Goal: Information Seeking & Learning: Learn about a topic

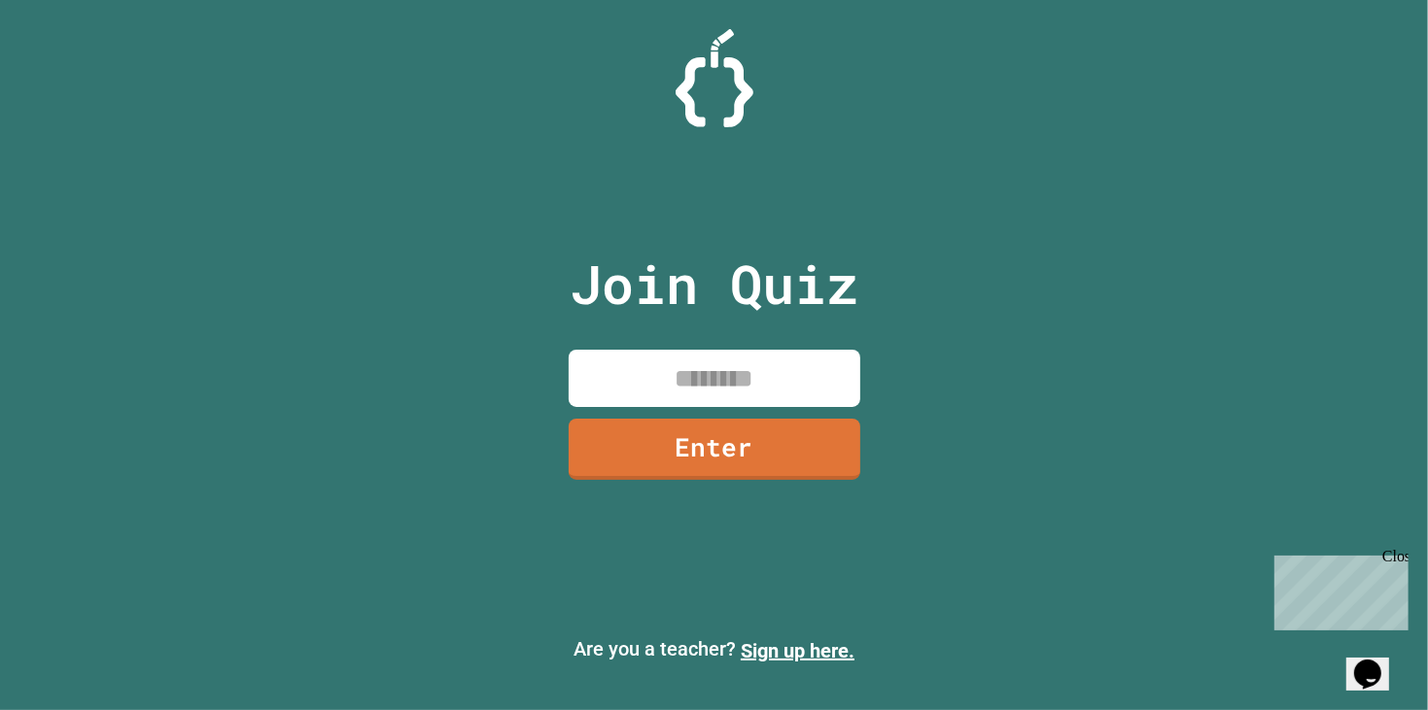
click at [726, 356] on input at bounding box center [714, 378] width 292 height 57
click at [721, 358] on input at bounding box center [714, 378] width 292 height 57
type input "********"
click at [715, 454] on link "Enter" at bounding box center [713, 448] width 295 height 64
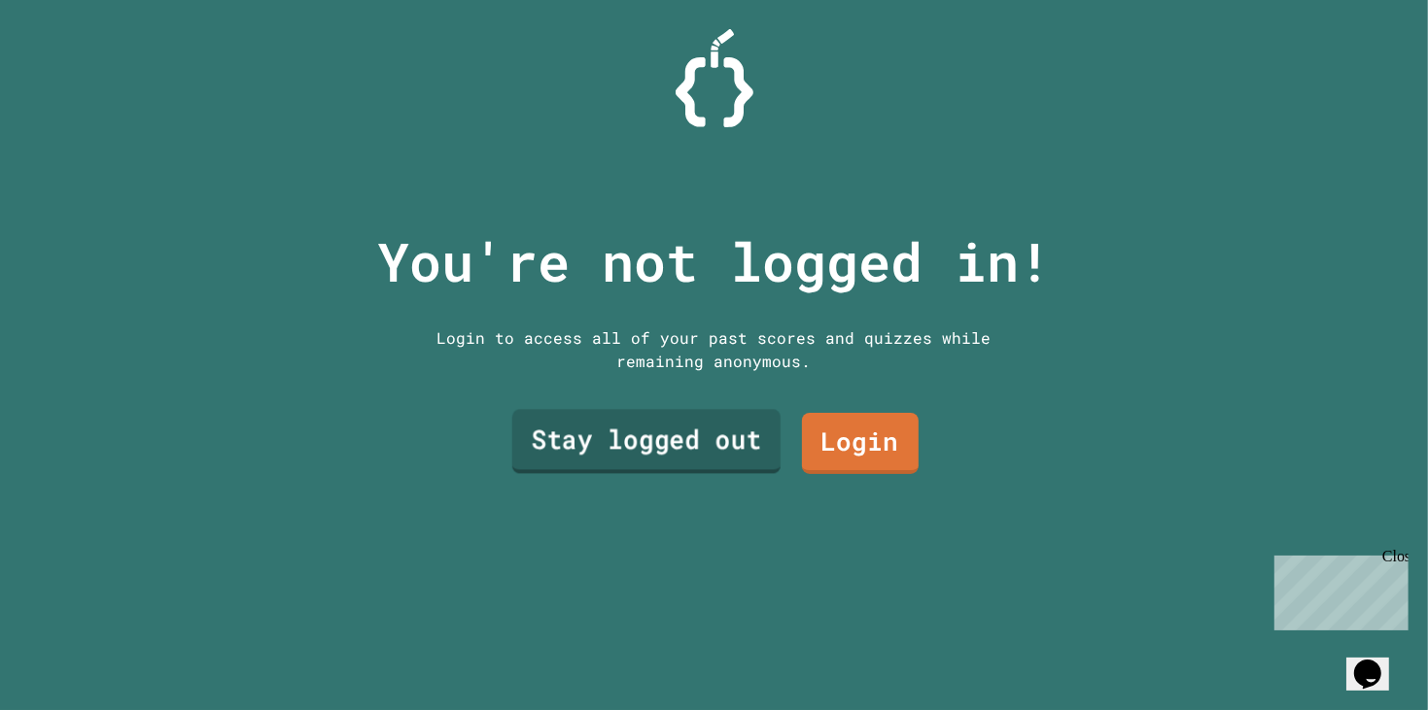
click at [719, 460] on link "Stay logged out" at bounding box center [645, 442] width 268 height 64
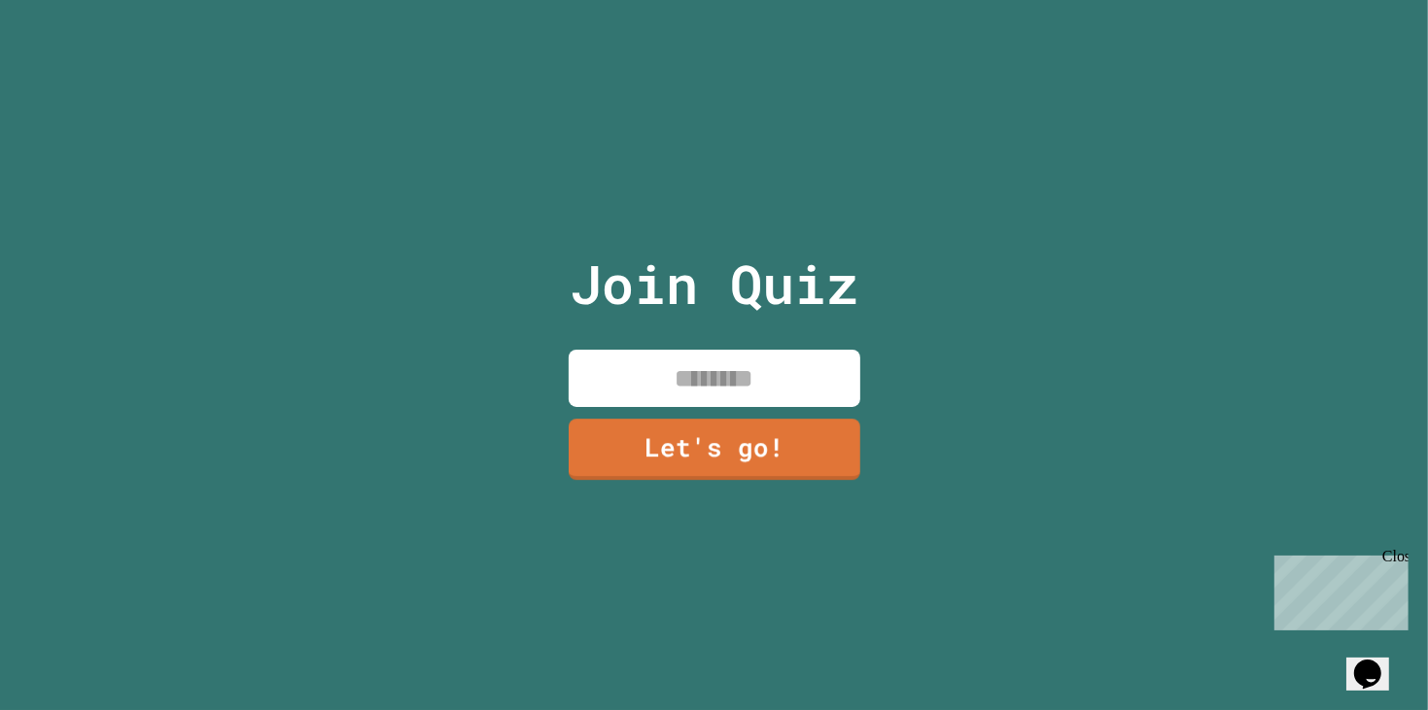
click at [728, 385] on input at bounding box center [714, 378] width 292 height 57
type input "****"
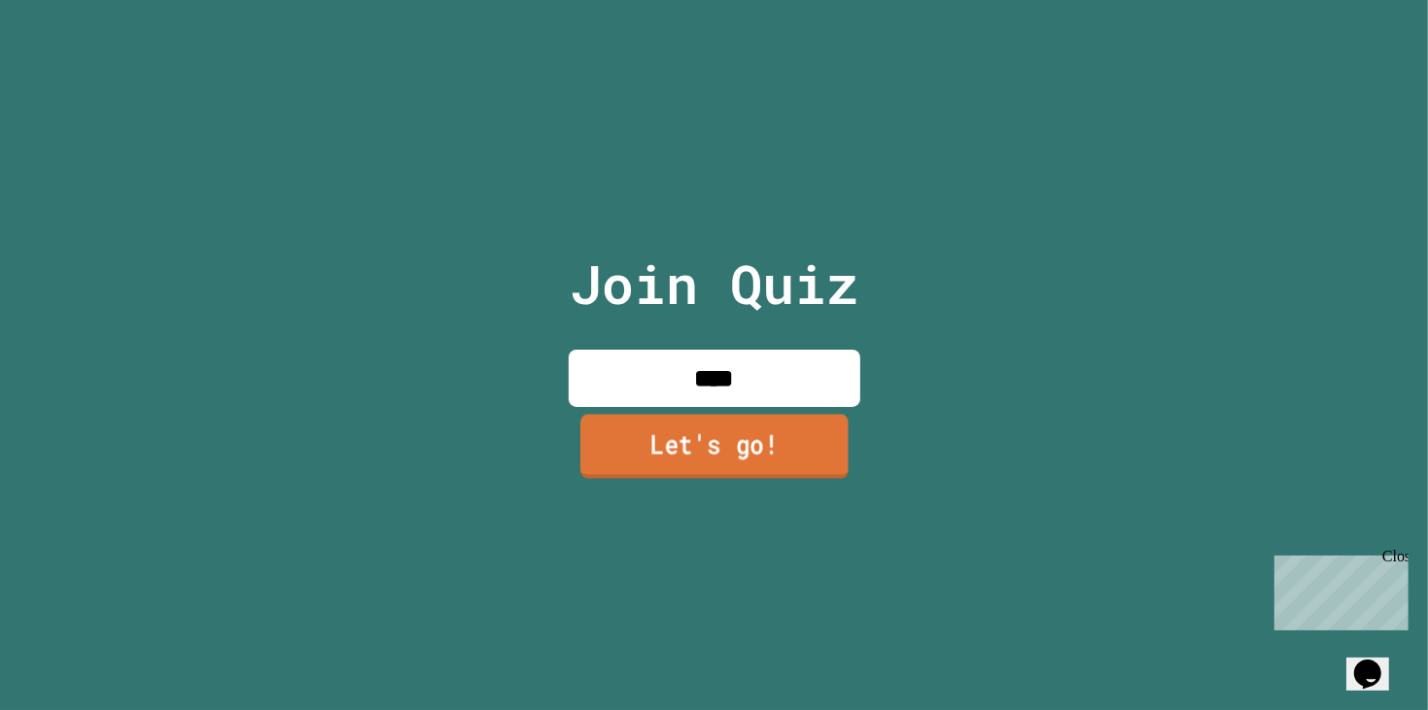
click at [739, 442] on link "Let's go!" at bounding box center [714, 446] width 268 height 64
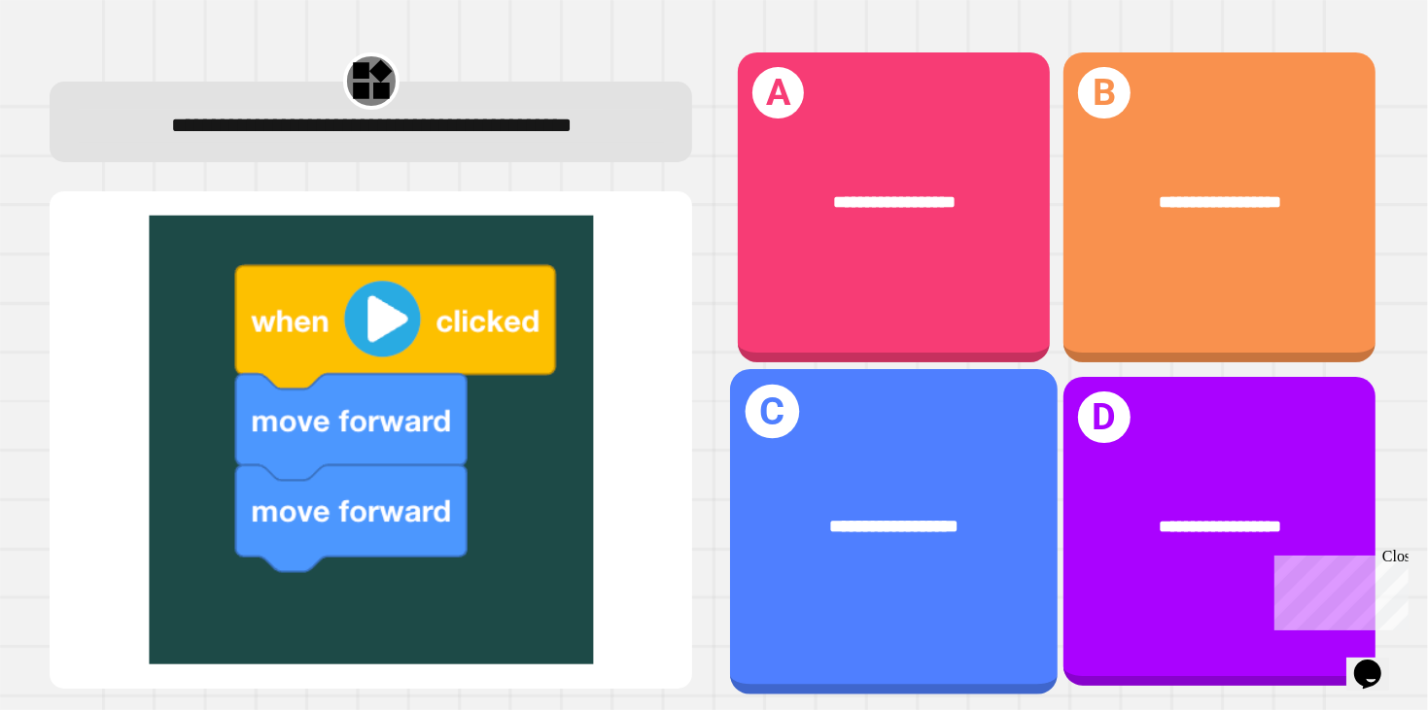
click at [959, 503] on div "**********" at bounding box center [893, 526] width 327 height 101
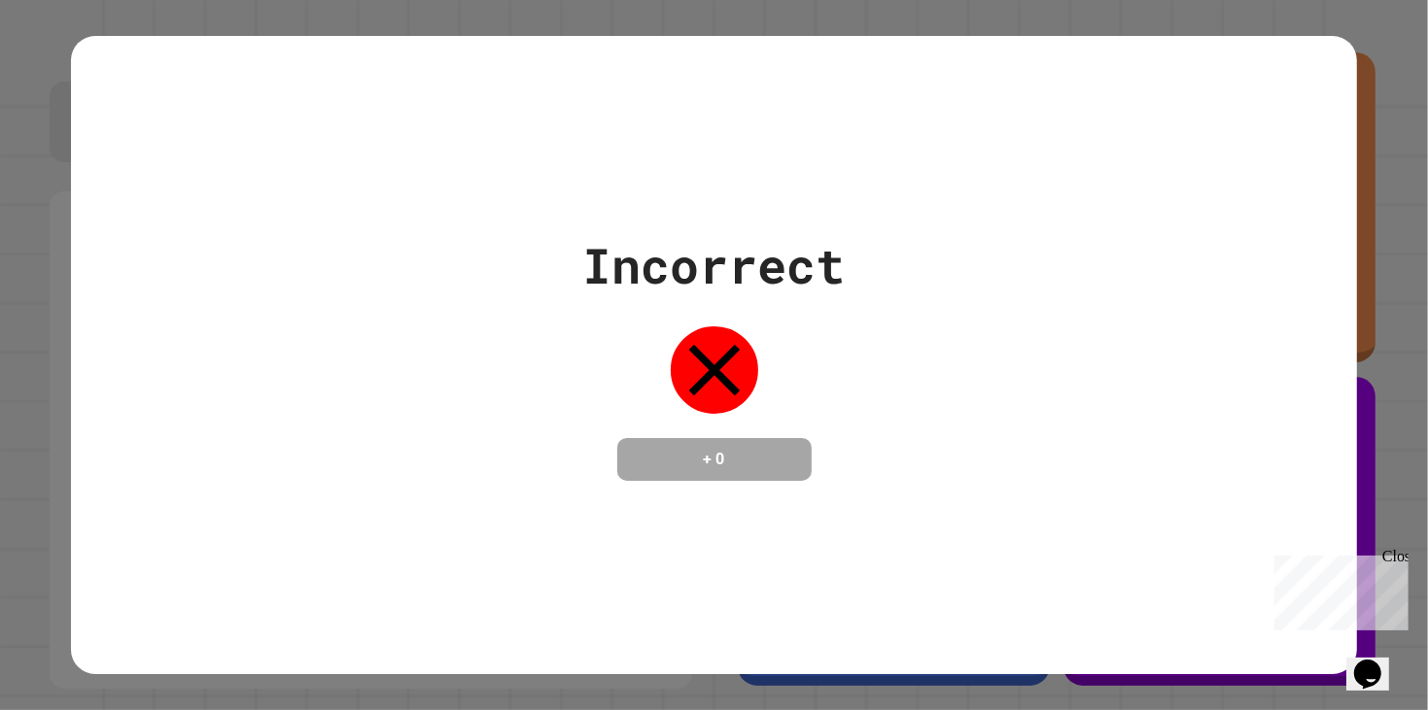
click at [686, 357] on icon at bounding box center [714, 370] width 87 height 87
click at [570, 698] on div "Incorrect + 0" at bounding box center [714, 355] width 1428 height 710
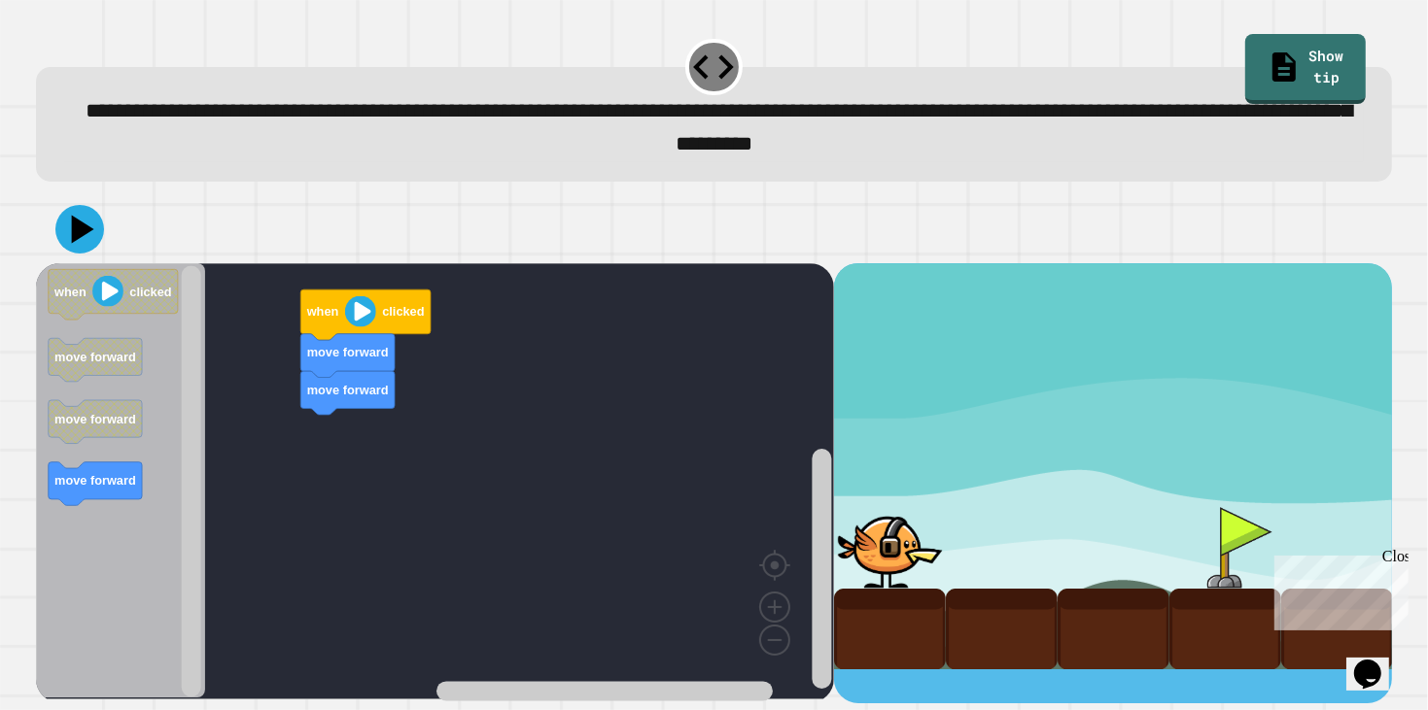
click at [304, 426] on div "move forward move forward when clicked when clicked move forward move forward m…" at bounding box center [435, 482] width 798 height 439
click at [366, 312] on image "Blockly Workspace" at bounding box center [360, 311] width 31 height 31
click at [362, 319] on image "Blockly Workspace" at bounding box center [360, 311] width 31 height 31
click at [214, 444] on div "move forward move forward when clicked when clicked move forward move forward m…" at bounding box center [435, 482] width 798 height 439
click at [342, 319] on icon "Blockly Workspace" at bounding box center [365, 315] width 130 height 51
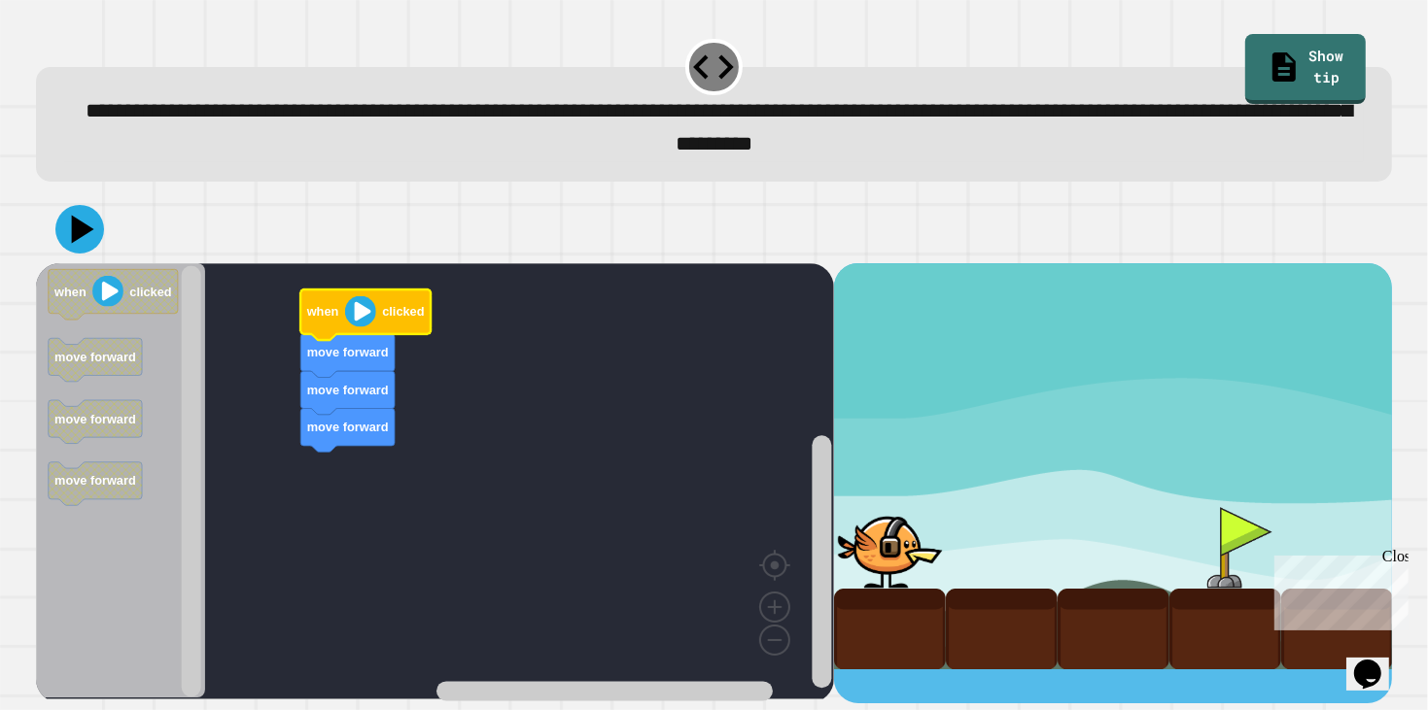
click at [95, 246] on icon at bounding box center [79, 229] width 49 height 49
click at [1046, 681] on div at bounding box center [1113, 482] width 559 height 439
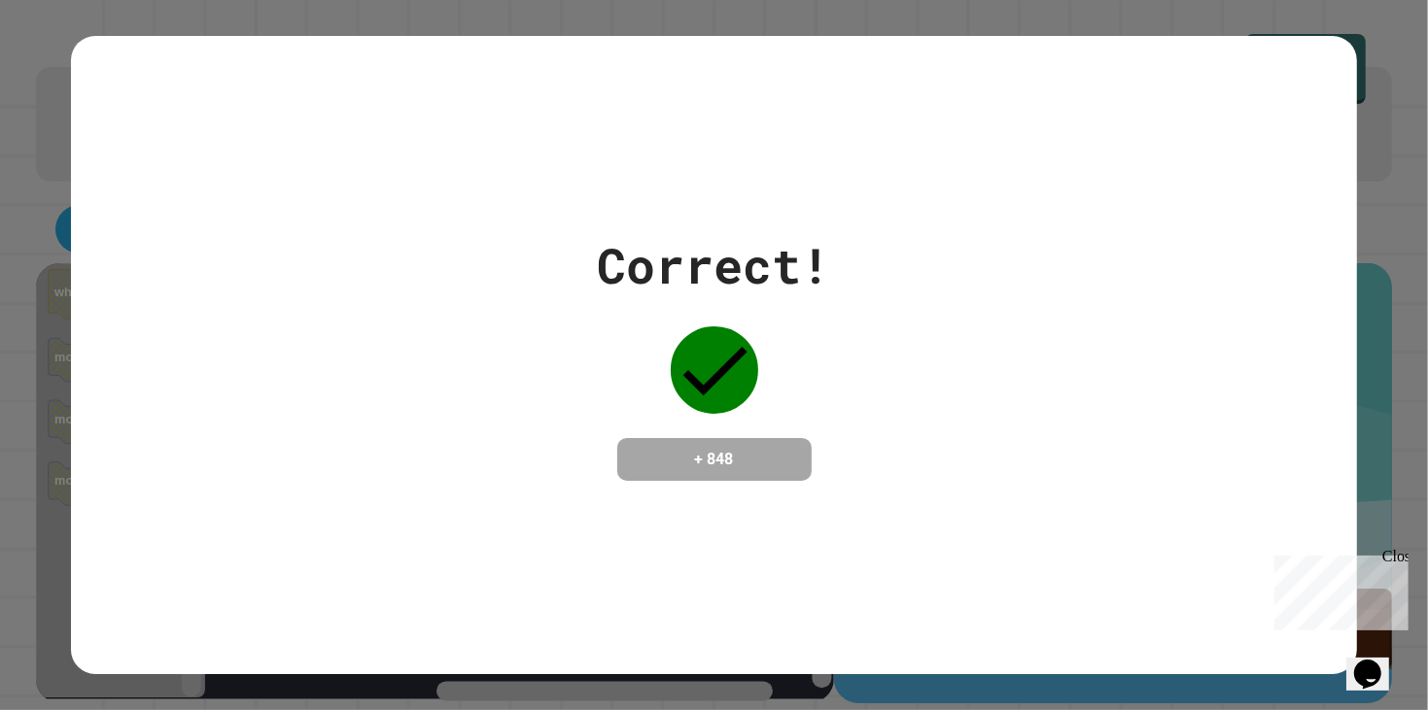
click at [760, 481] on div "+ 848" at bounding box center [714, 459] width 194 height 43
click at [1057, 507] on div "Correct! + 848" at bounding box center [713, 355] width 1285 height 639
click at [1400, 559] on div "Close" at bounding box center [1393, 559] width 24 height 24
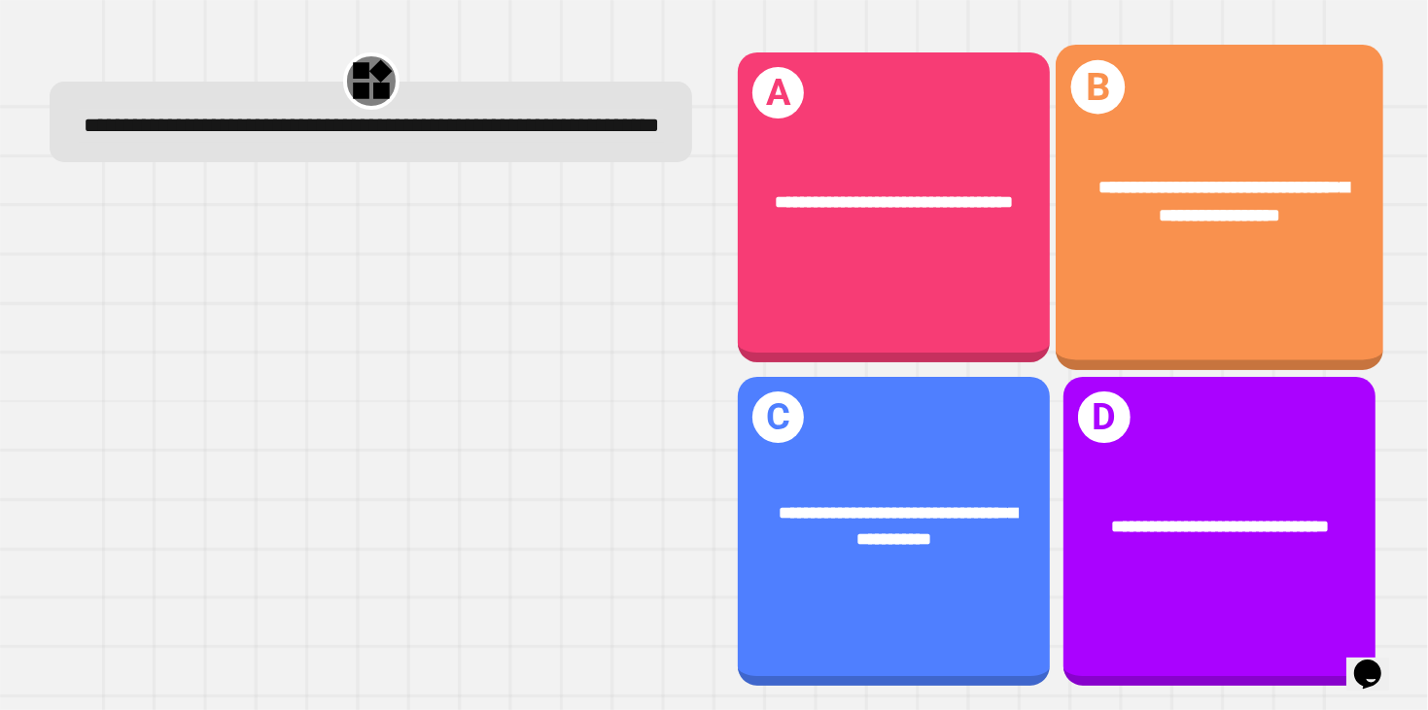
click at [1241, 324] on div "**********" at bounding box center [1218, 208] width 327 height 326
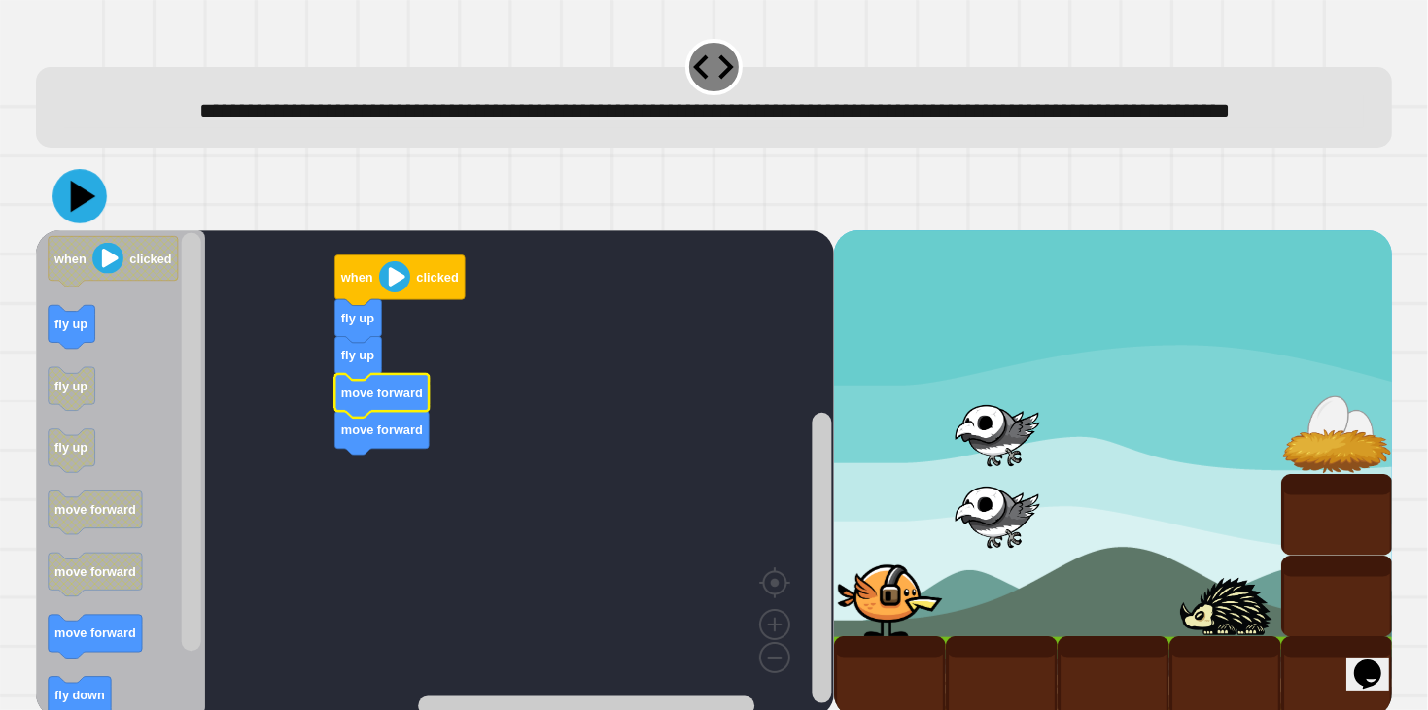
click at [72, 213] on icon at bounding box center [82, 197] width 25 height 32
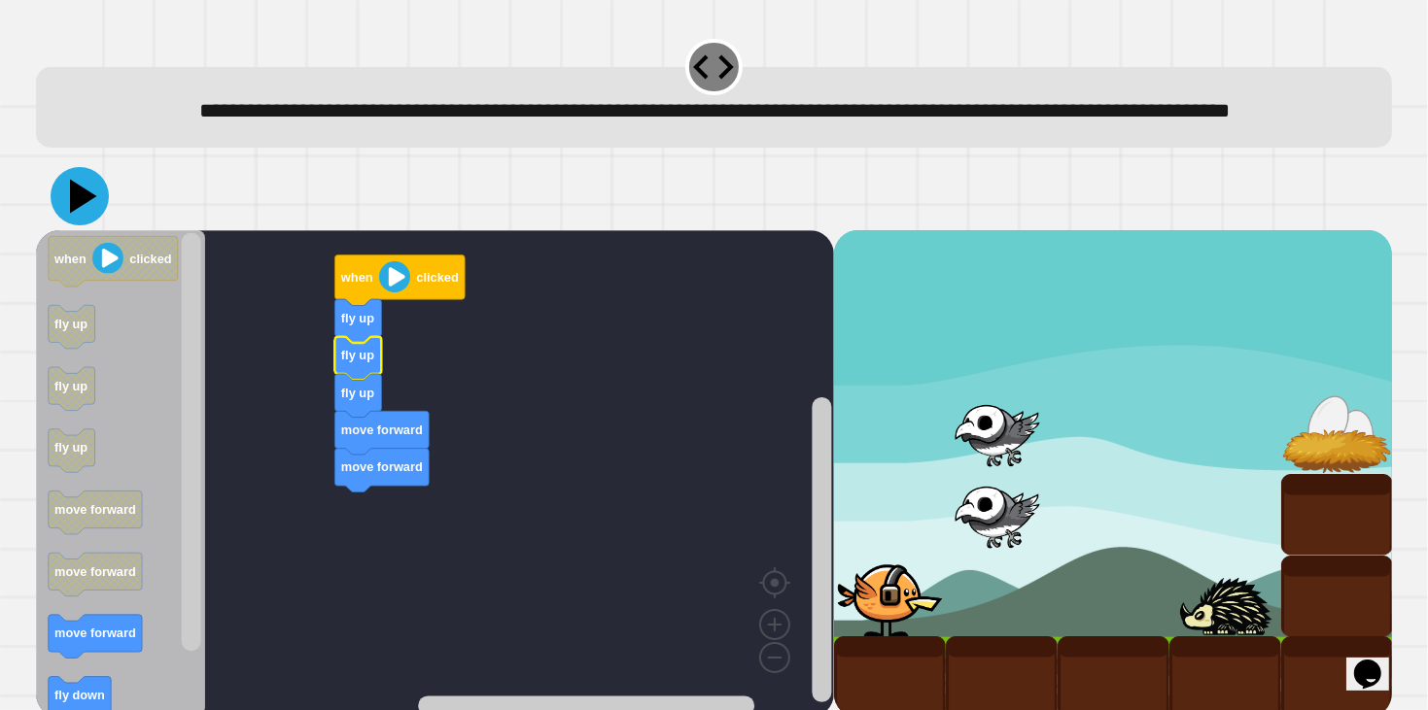
click at [86, 214] on icon at bounding box center [83, 197] width 27 height 34
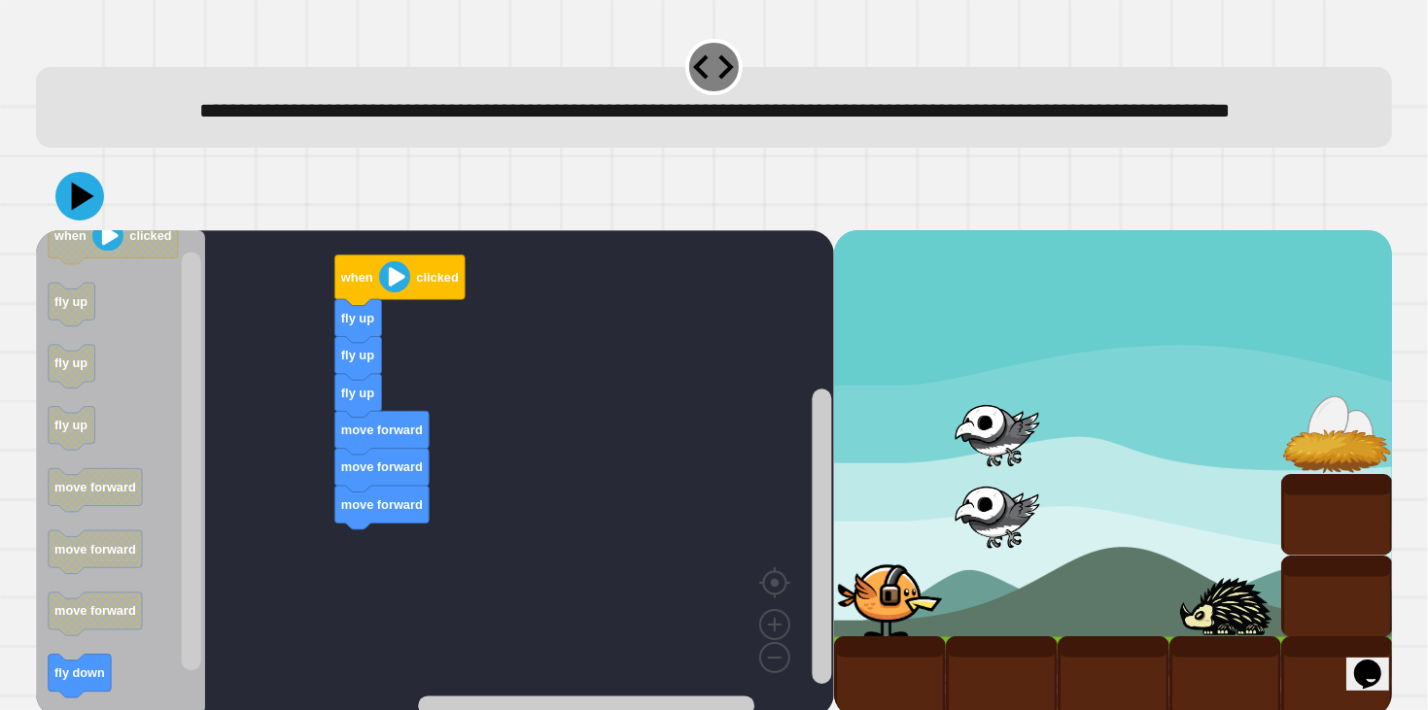
click at [232, 662] on div "when clicked fly up fly up fly up move forward move forward move forward when c…" at bounding box center [435, 473] width 798 height 487
click at [86, 225] on icon at bounding box center [80, 196] width 58 height 58
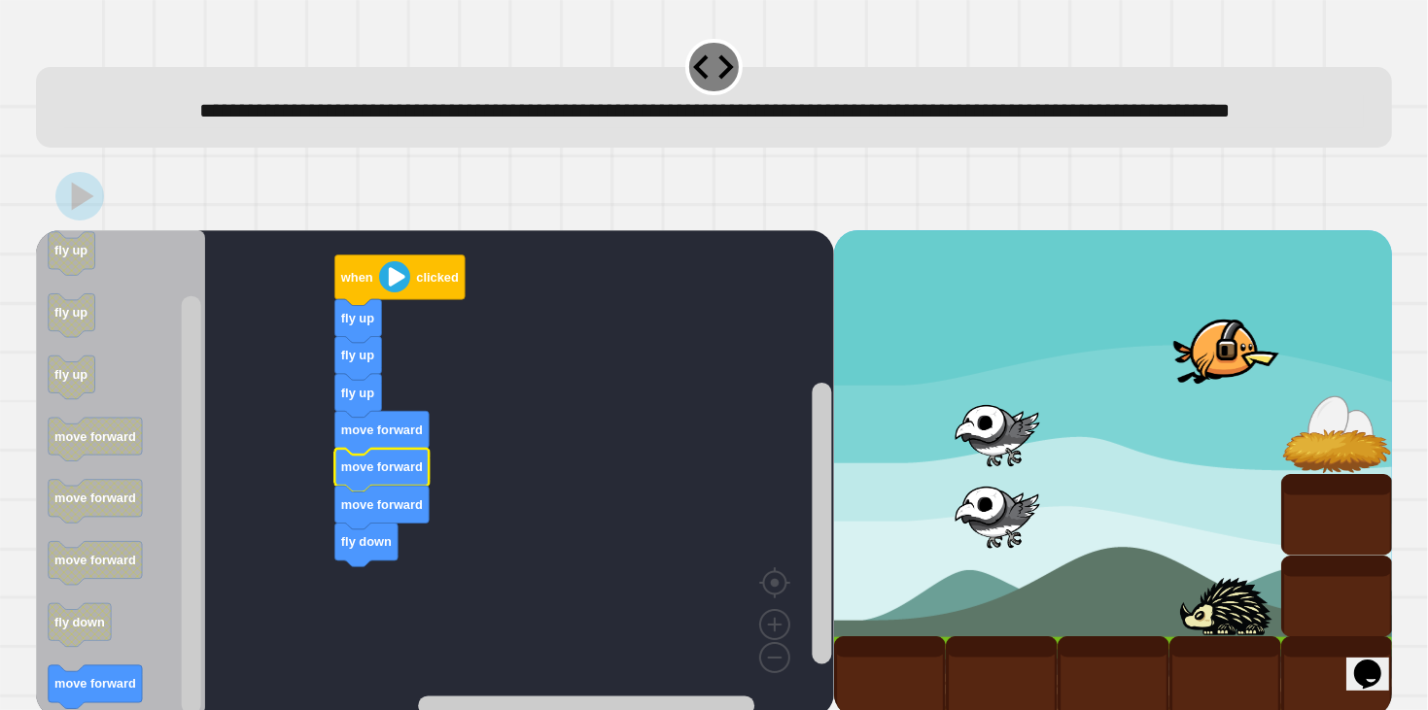
click at [433, 598] on rect "Blockly Workspace" at bounding box center [435, 473] width 798 height 487
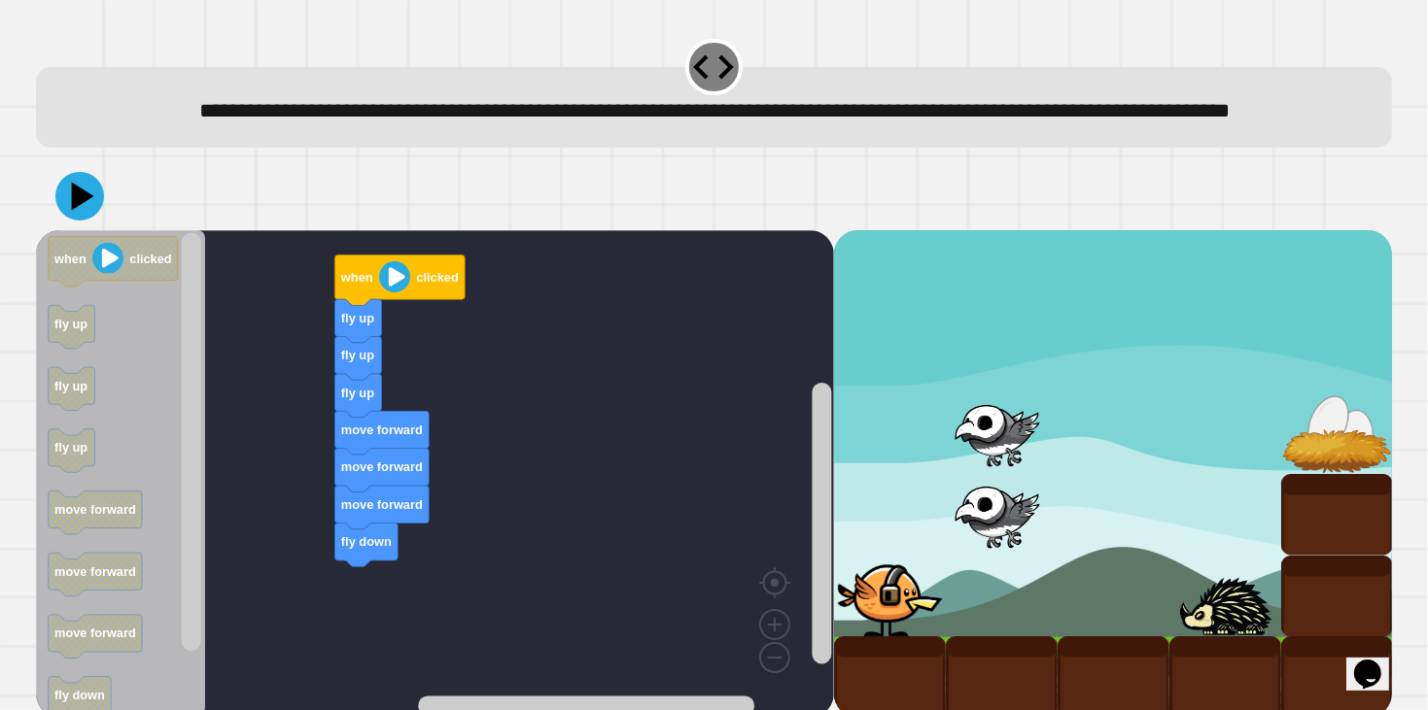
click at [80, 221] on icon at bounding box center [79, 196] width 49 height 49
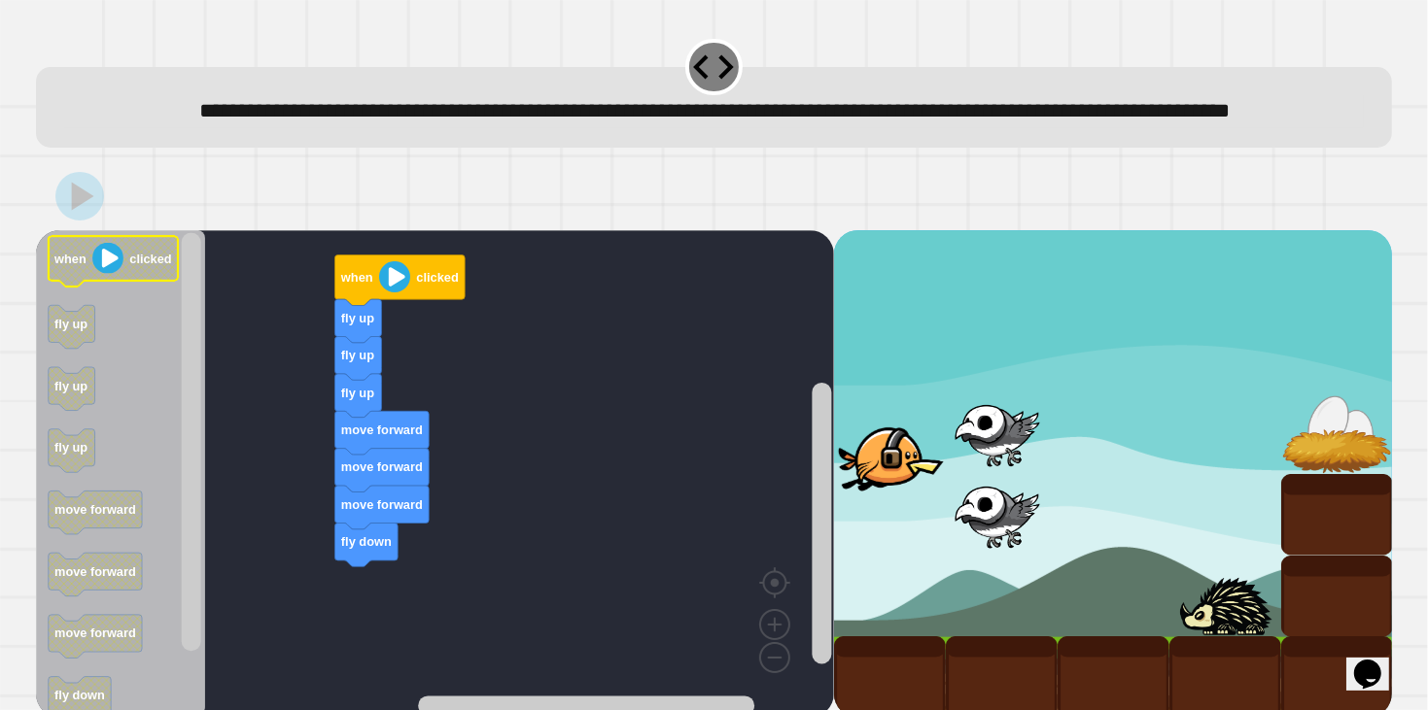
click at [94, 274] on image "Blockly Workspace" at bounding box center [107, 258] width 31 height 31
click at [108, 274] on image "Blockly Workspace" at bounding box center [107, 258] width 31 height 31
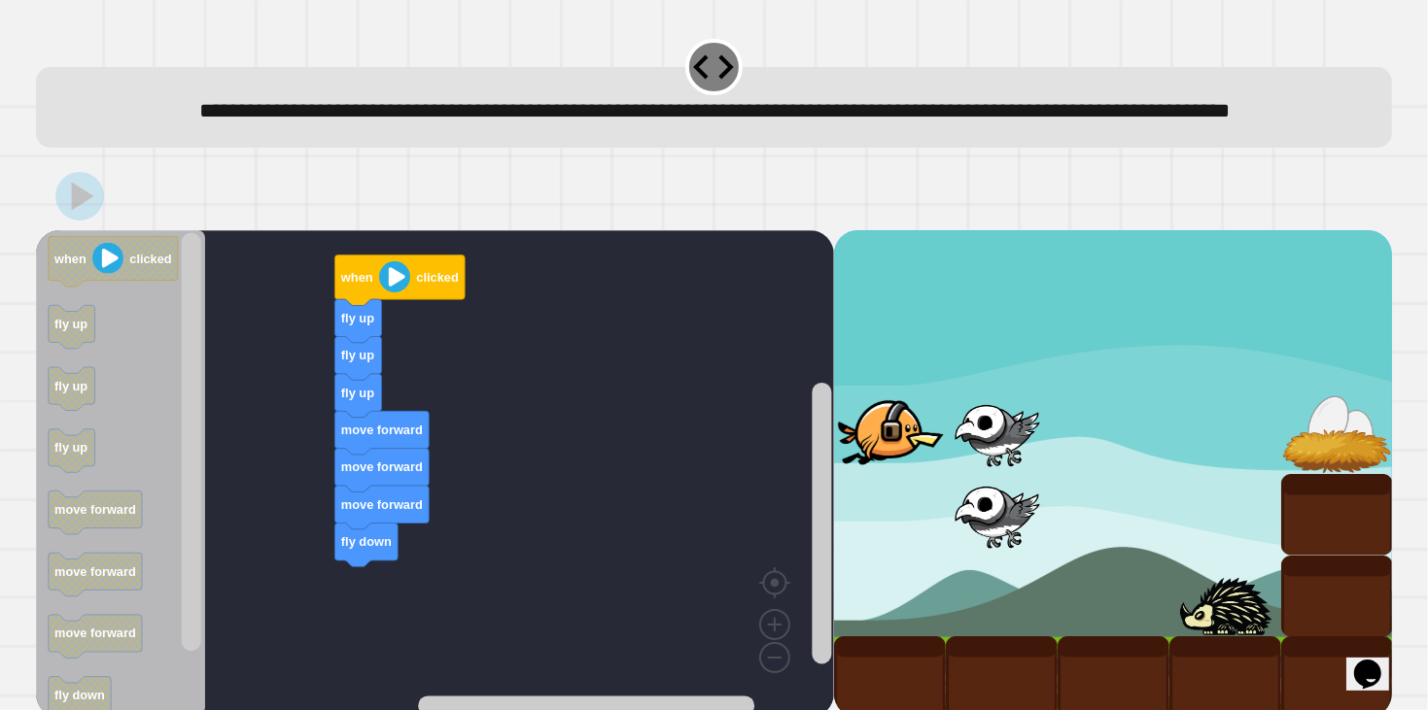
click at [109, 274] on image "Blockly Workspace" at bounding box center [107, 258] width 31 height 31
click at [111, 288] on rect "Blockly Workspace" at bounding box center [114, 262] width 130 height 51
click at [113, 288] on rect "Blockly Workspace" at bounding box center [114, 262] width 130 height 51
click at [111, 325] on icon "Blockly Workspace" at bounding box center [121, 473] width 170 height 487
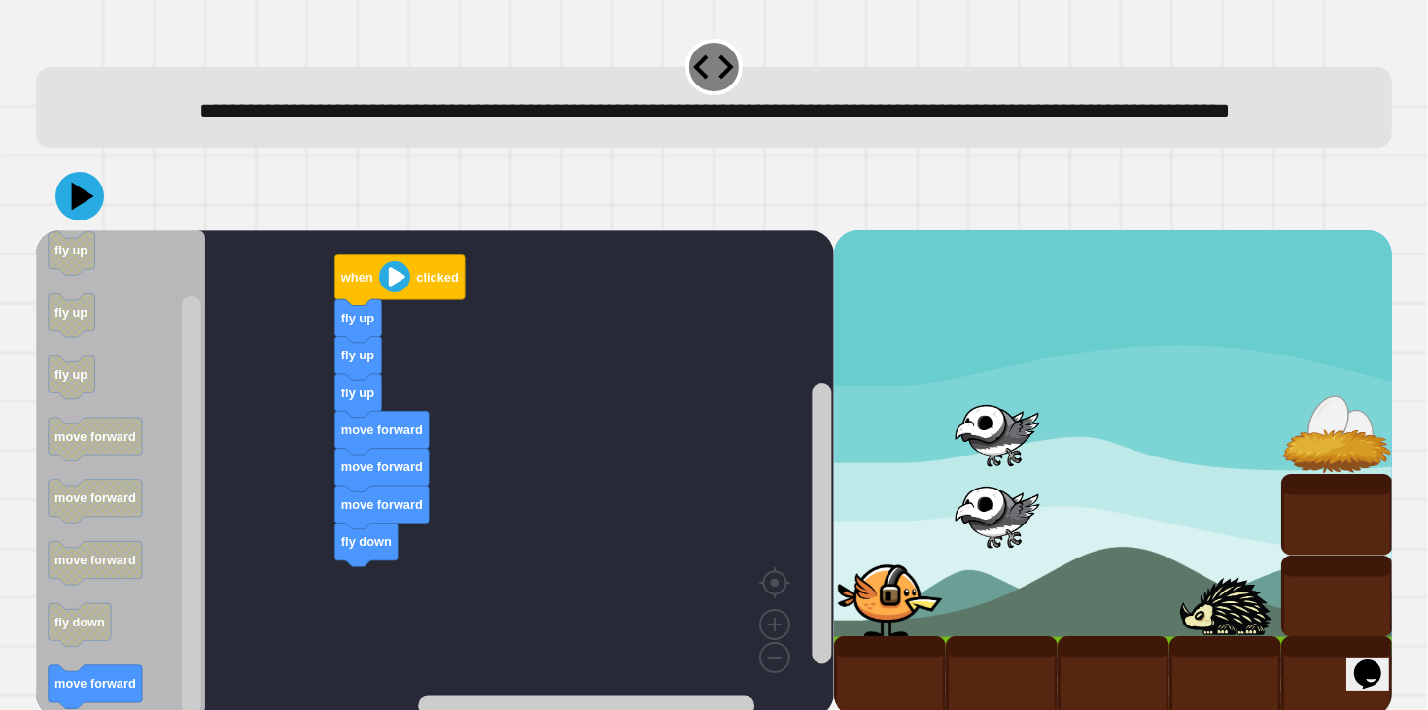
click at [90, 702] on icon "Blockly Workspace" at bounding box center [121, 473] width 170 height 487
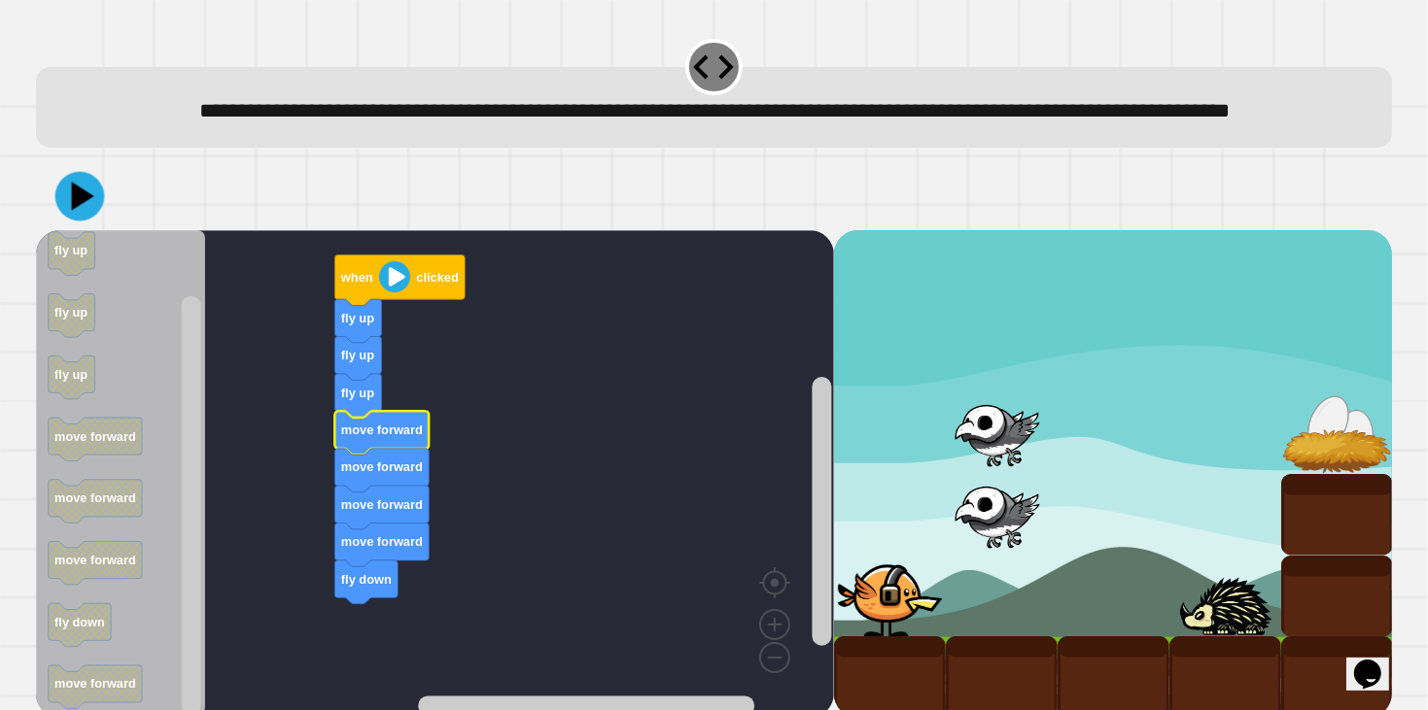
click at [89, 222] on icon at bounding box center [79, 197] width 50 height 50
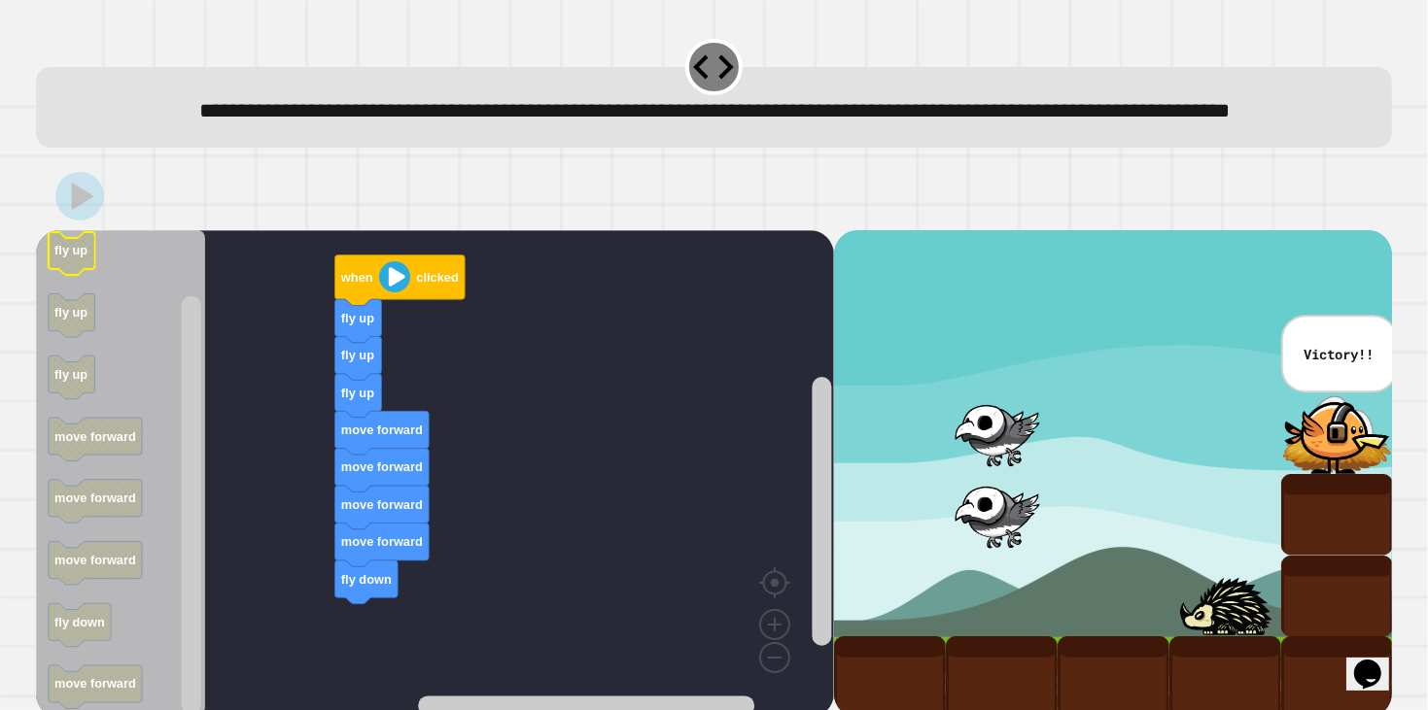
scroll to position [51, 0]
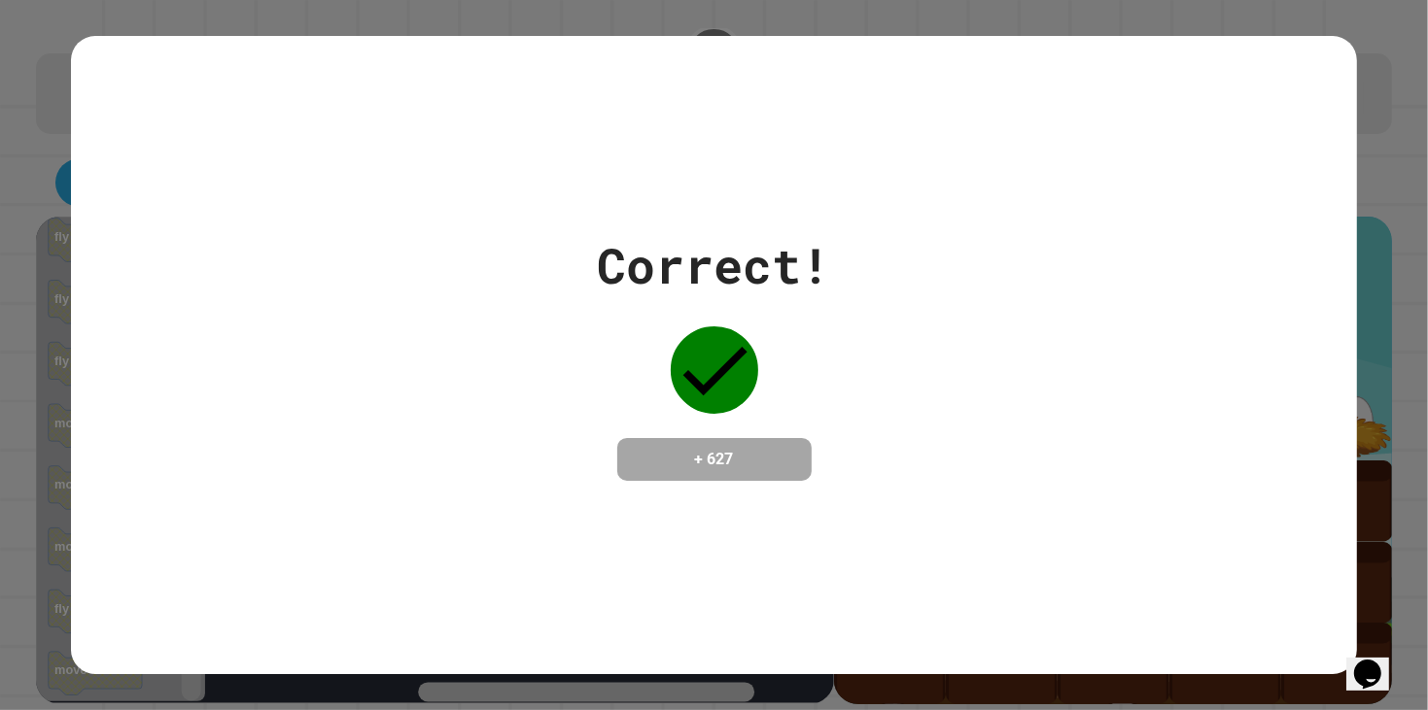
click at [348, 291] on div "Correct! + 627" at bounding box center [713, 355] width 1285 height 252
click at [601, 456] on div "Correct! + 627" at bounding box center [714, 355] width 233 height 252
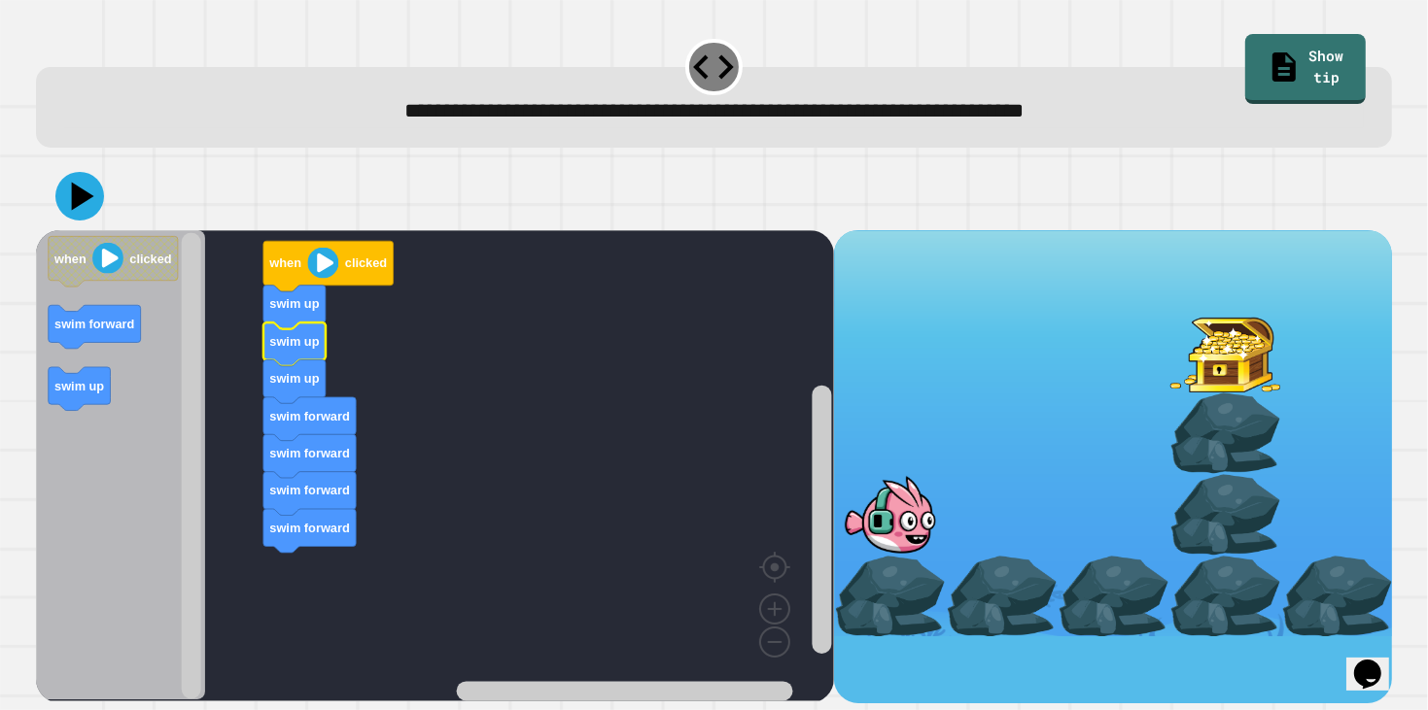
click at [328, 261] on image "Blockly Workspace" at bounding box center [322, 263] width 31 height 31
click at [84, 216] on icon at bounding box center [80, 196] width 58 height 58
click at [327, 269] on image "Blockly Workspace" at bounding box center [322, 263] width 31 height 31
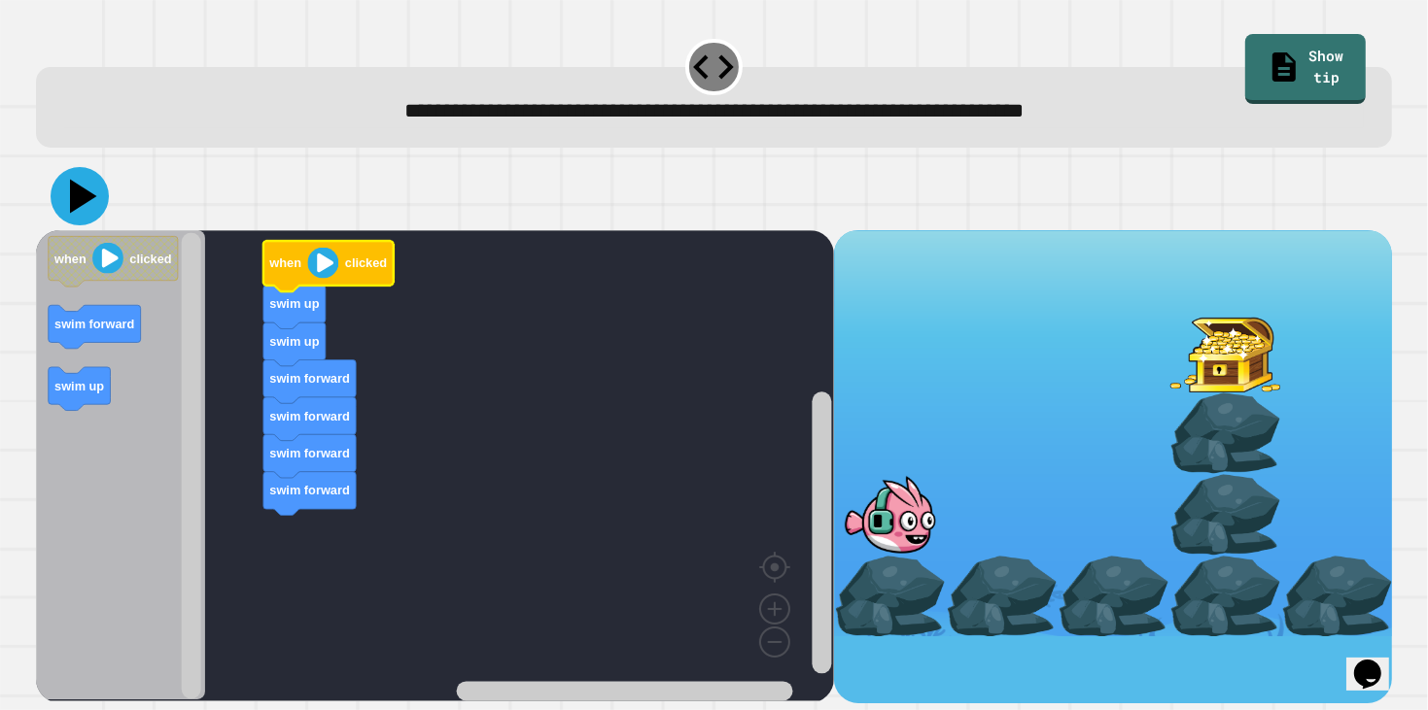
click at [67, 192] on icon at bounding box center [80, 196] width 58 height 58
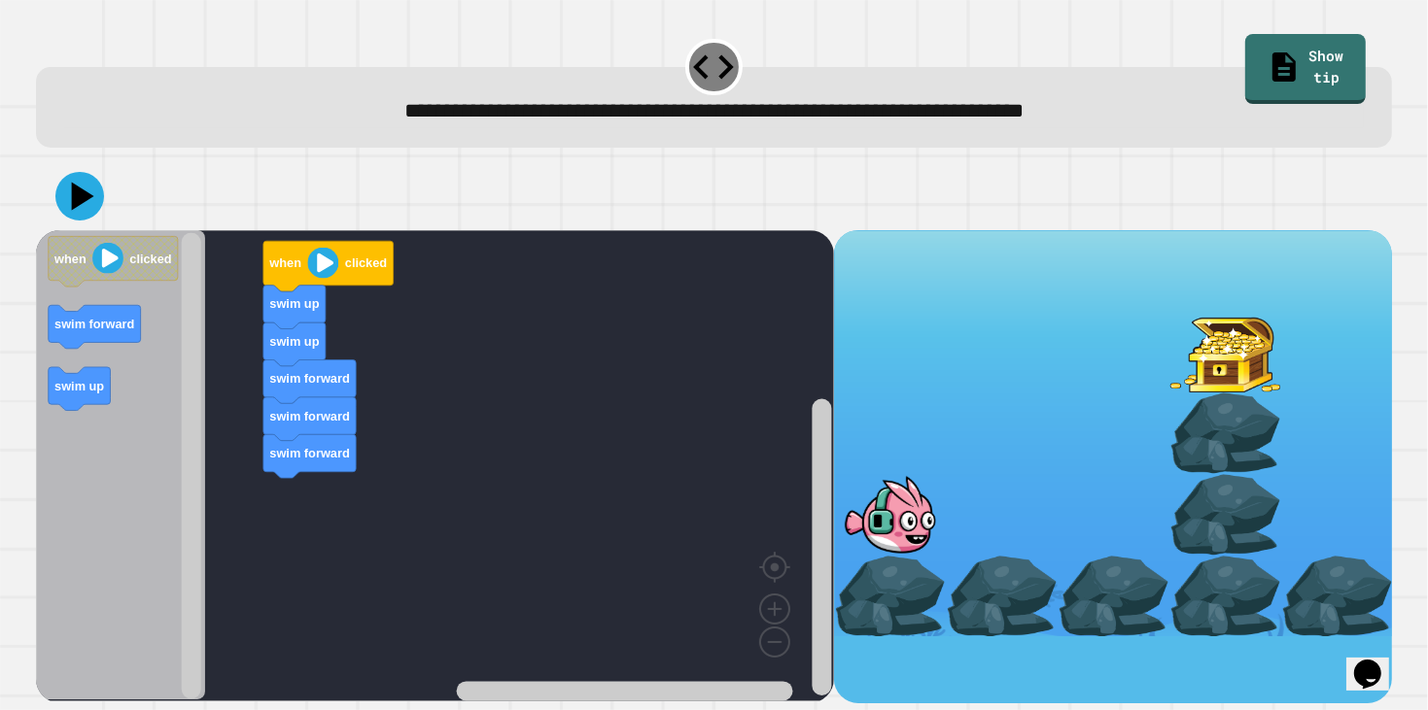
click at [313, 273] on image "Blockly Workspace" at bounding box center [322, 263] width 31 height 31
click at [72, 191] on icon at bounding box center [83, 196] width 24 height 30
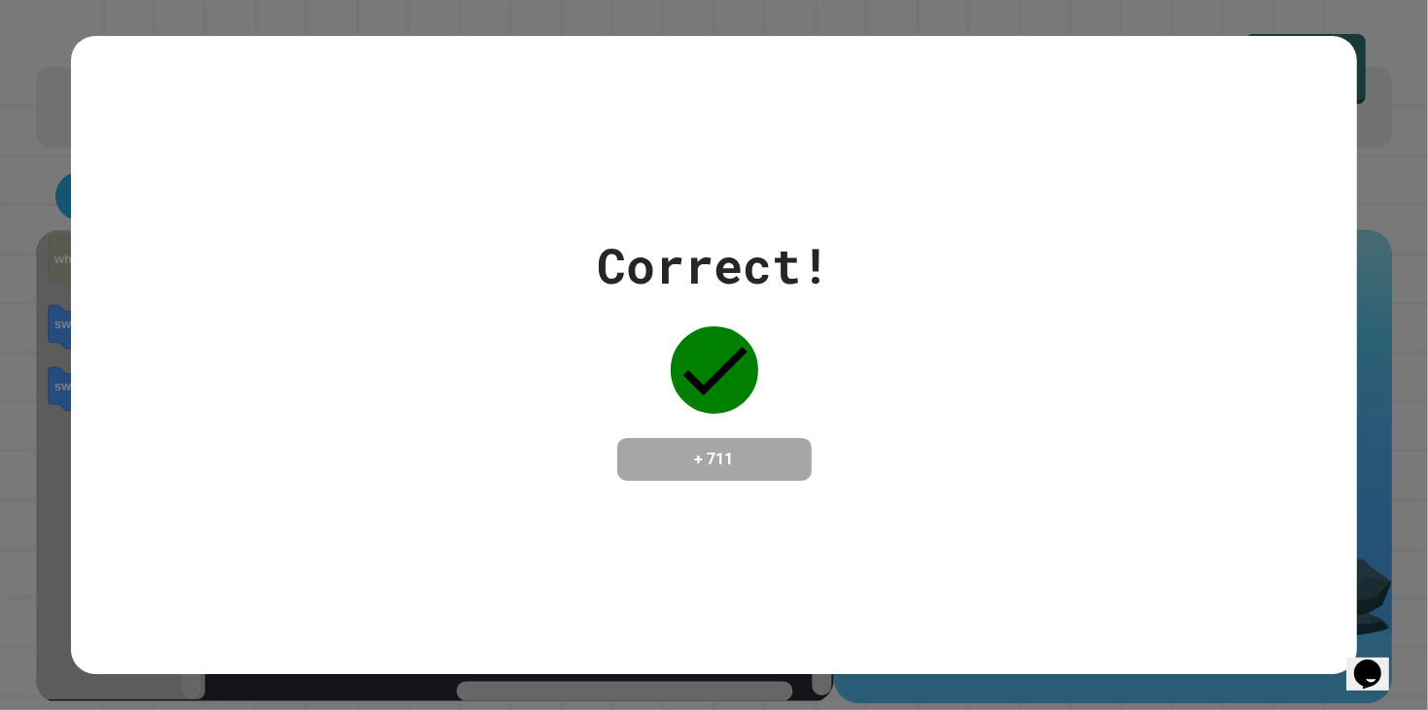
click at [414, 275] on div "Correct! + 711" at bounding box center [713, 355] width 1285 height 252
click at [962, 414] on div "Correct! + 711" at bounding box center [713, 355] width 1285 height 252
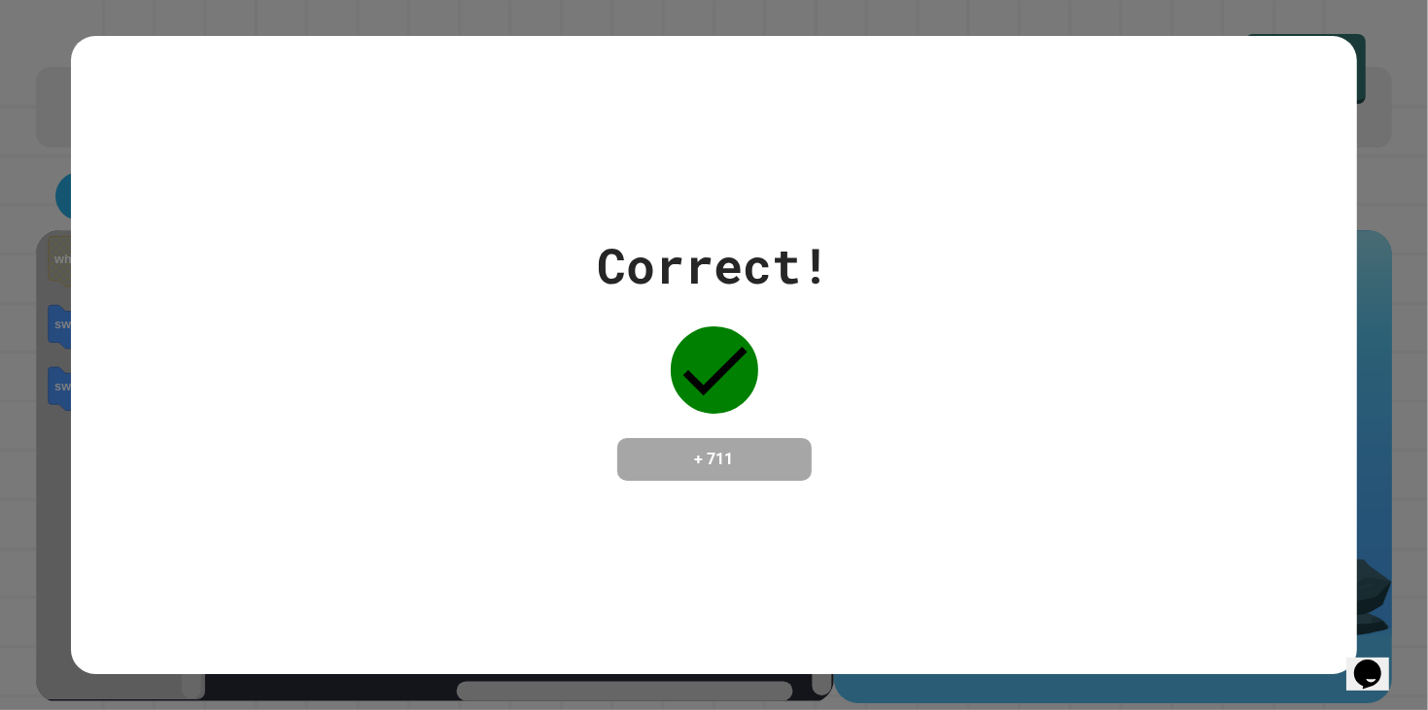
click at [962, 414] on div "Correct! + 711" at bounding box center [713, 355] width 1285 height 252
click at [681, 180] on div "Correct! + 711" at bounding box center [713, 355] width 1285 height 639
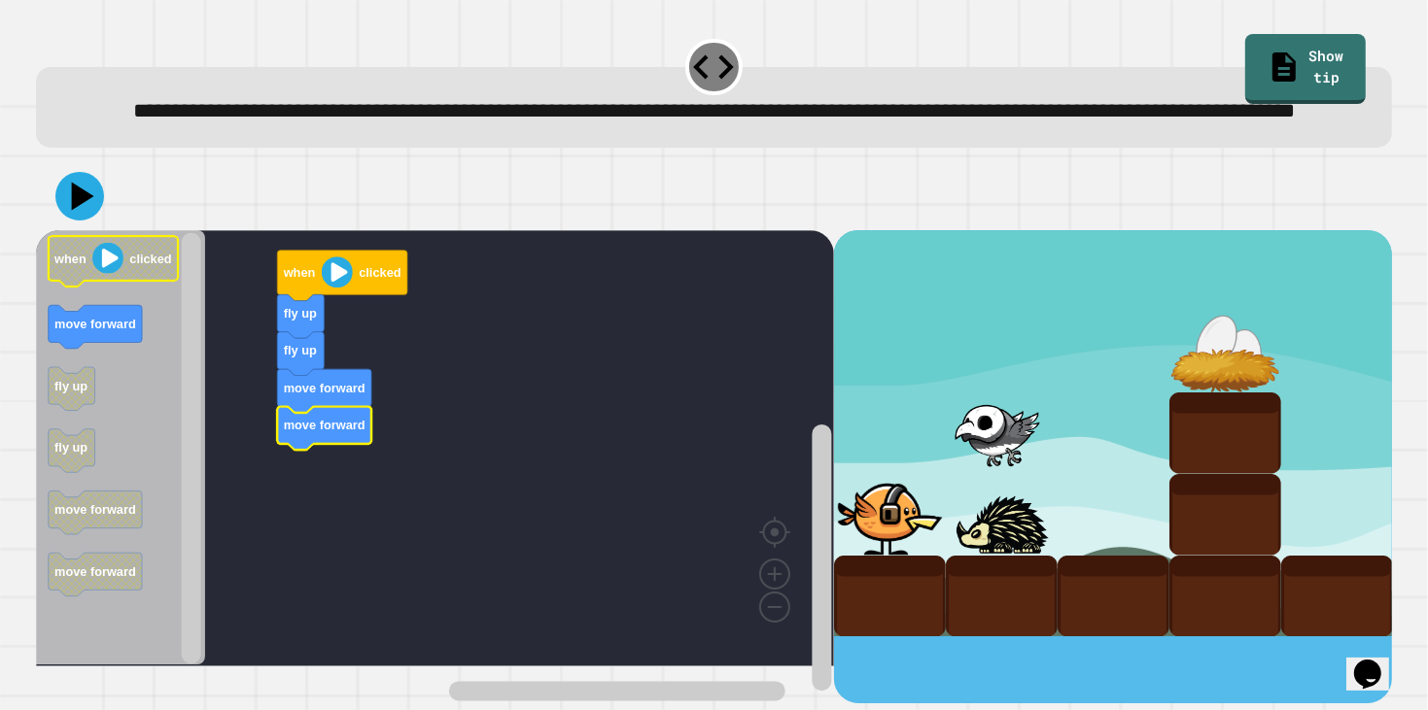
click at [125, 288] on icon "Blockly Workspace" at bounding box center [114, 262] width 130 height 51
click at [84, 222] on icon at bounding box center [79, 196] width 51 height 51
click at [326, 533] on div "when clicked fly up fly up move forward move forward when clicked move forward …" at bounding box center [435, 466] width 798 height 472
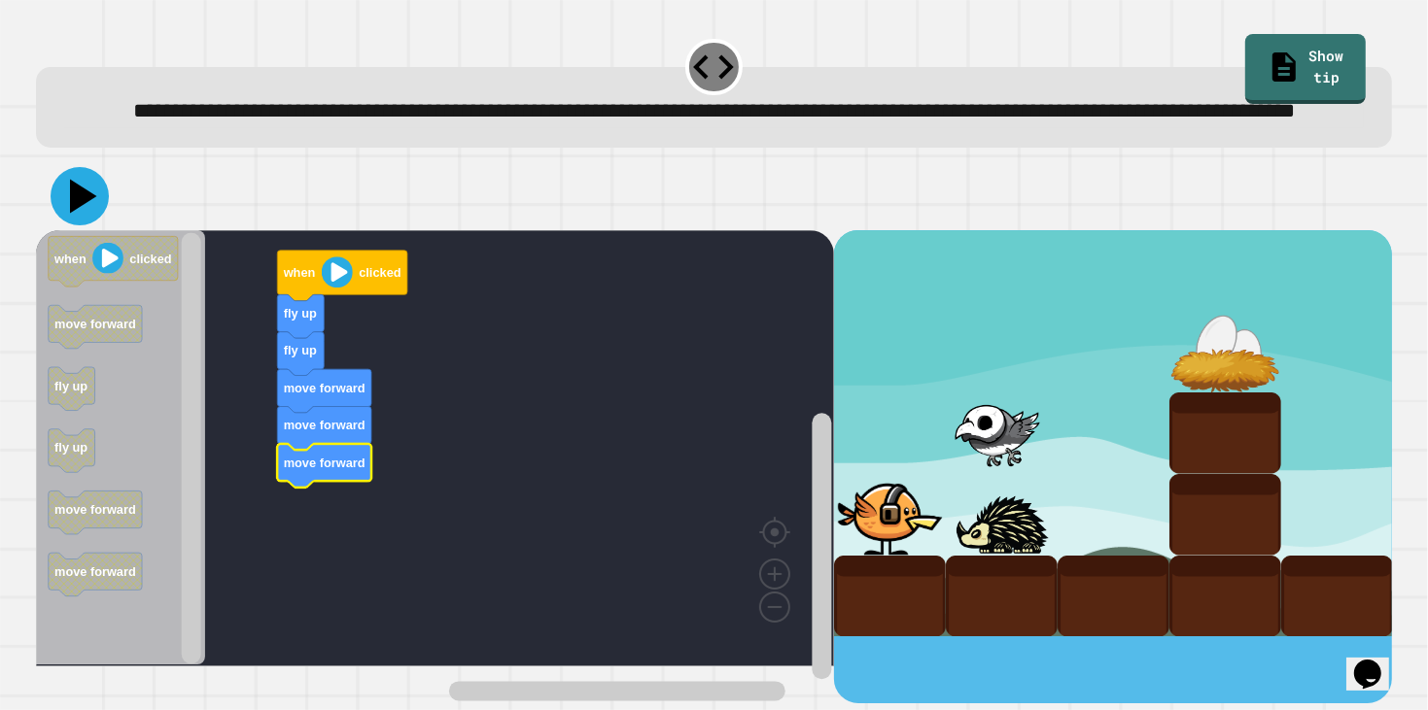
click at [71, 216] on icon at bounding box center [80, 196] width 58 height 58
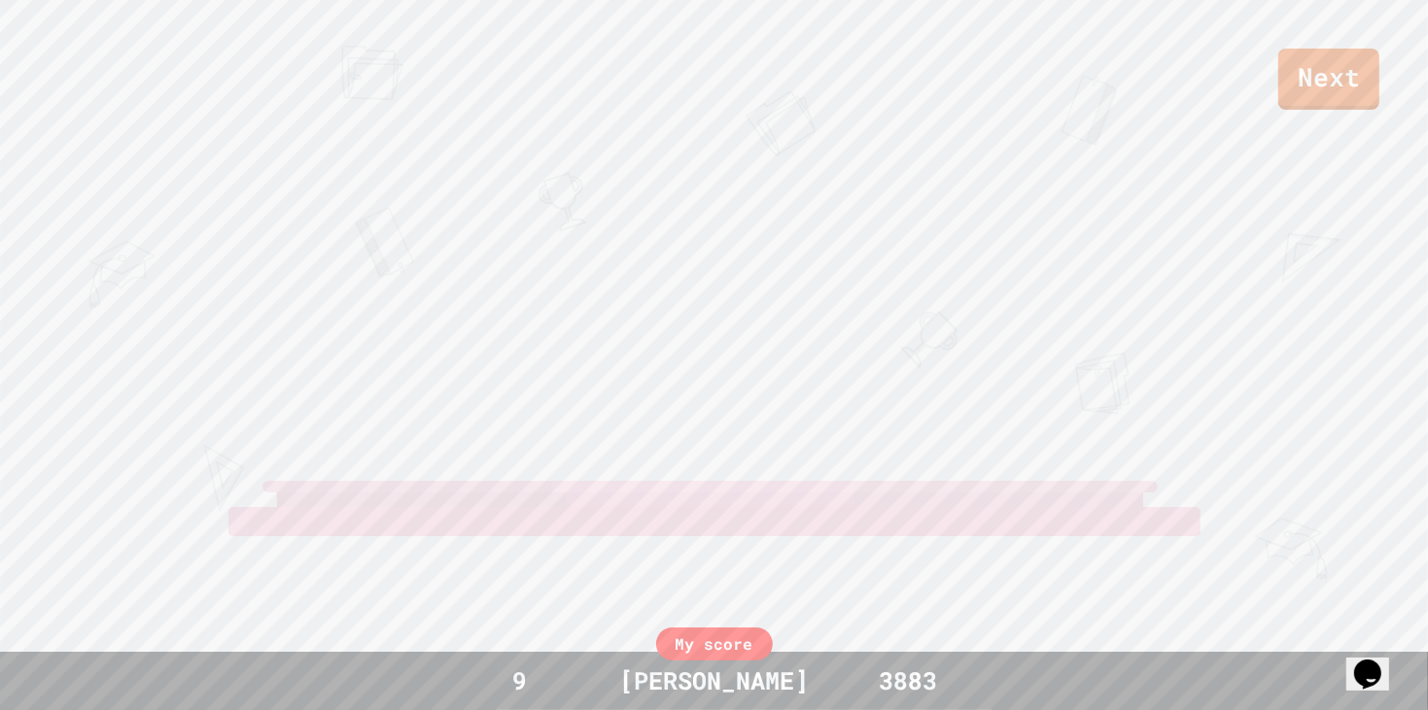
scroll to position [0, 0]
